Goal: Task Accomplishment & Management: Use online tool/utility

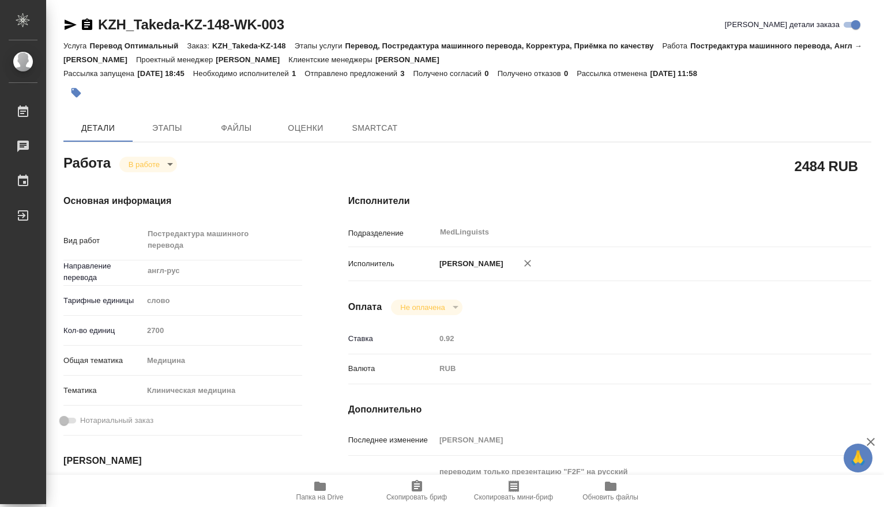
type textarea "x"
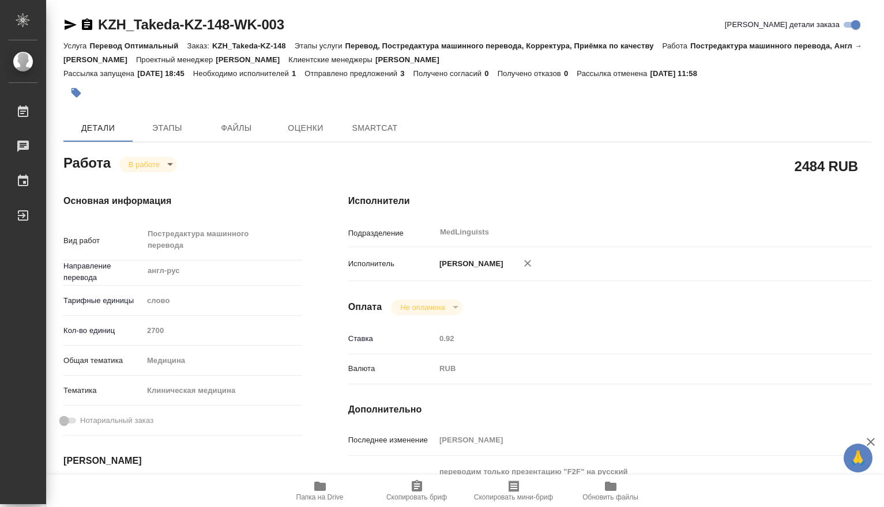
type textarea "x"
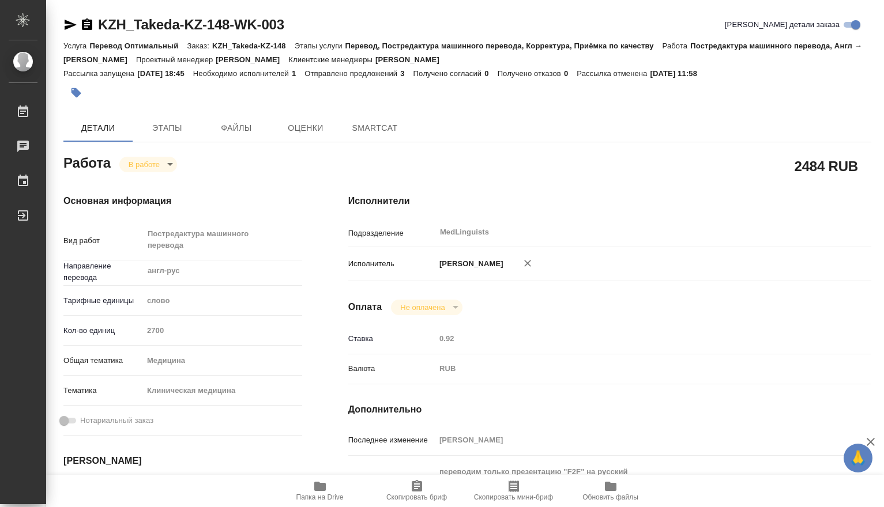
type textarea "x"
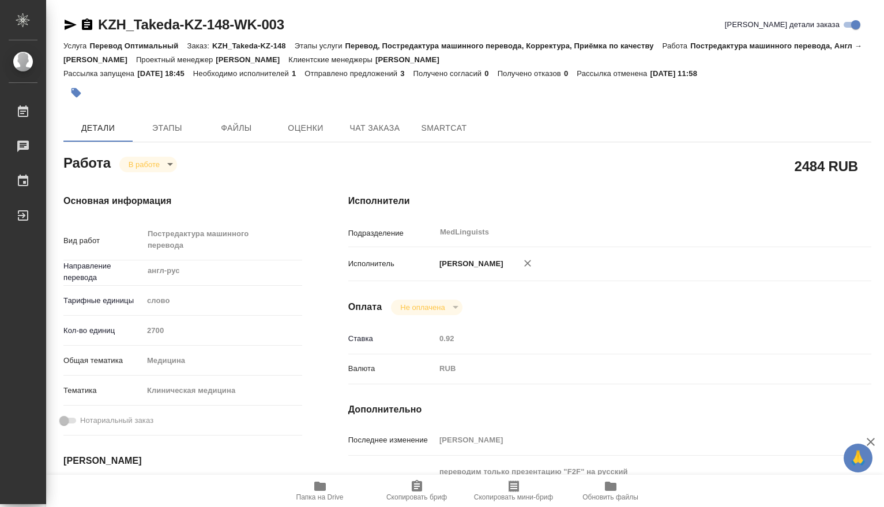
scroll to position [192, 0]
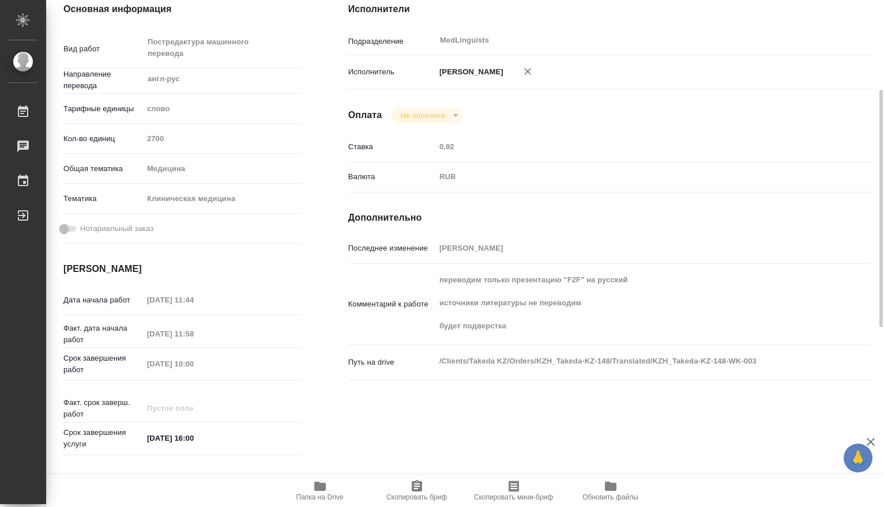
type textarea "x"
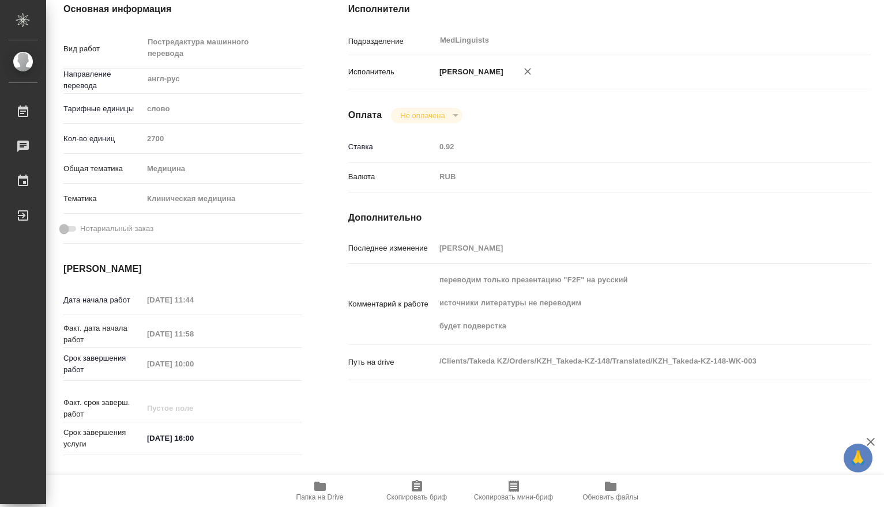
type textarea "x"
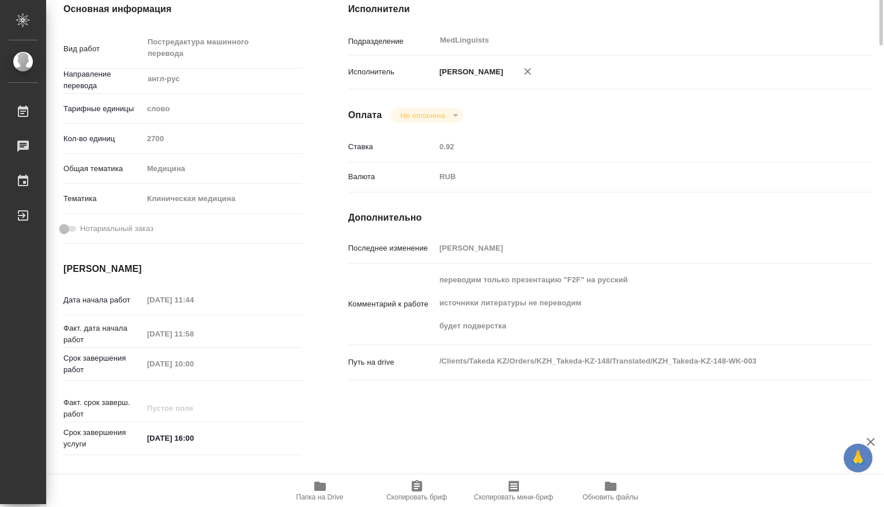
scroll to position [0, 0]
